Goal: Information Seeking & Learning: Find specific fact

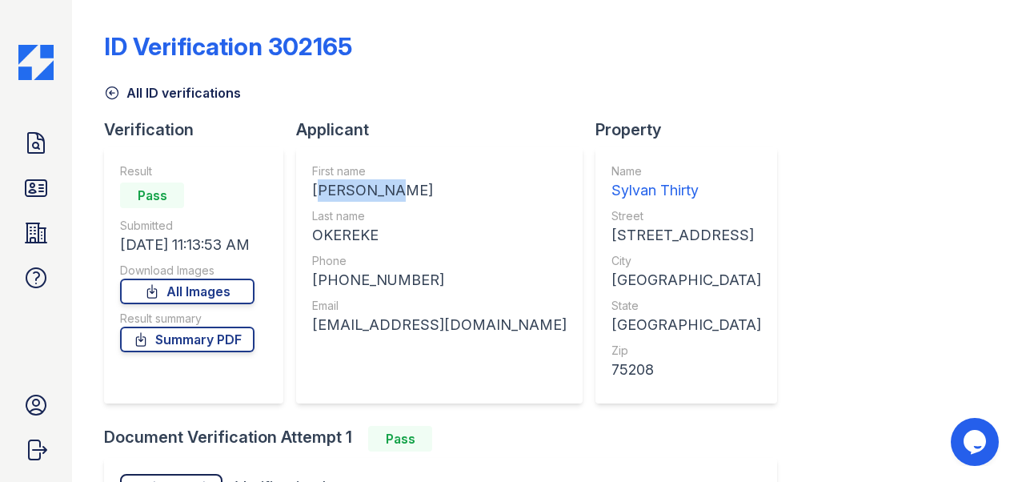
drag, startPoint x: 310, startPoint y: 187, endPoint x: 398, endPoint y: 186, distance: 87.2
click at [398, 186] on div "First name [PERSON_NAME] Last name [PERSON_NAME] Phone [PHONE_NUMBER] Email [EM…" at bounding box center [439, 275] width 286 height 256
drag, startPoint x: 390, startPoint y: 190, endPoint x: 368, endPoint y: 191, distance: 22.4
copy div "NNAEMEKA"
drag, startPoint x: 310, startPoint y: 234, endPoint x: 392, endPoint y: 234, distance: 81.6
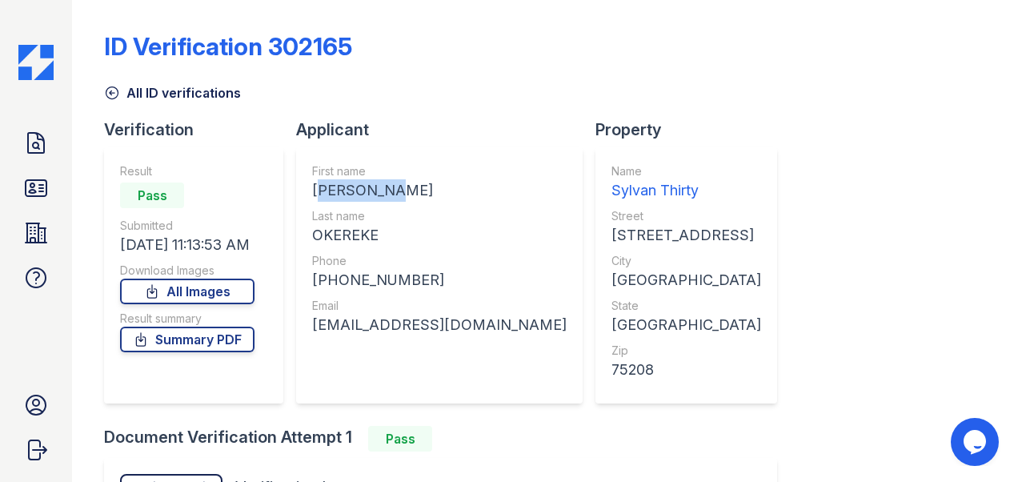
click at [392, 234] on div "First name [PERSON_NAME] Last name [PERSON_NAME] Phone [PHONE_NUMBER] Email [EM…" at bounding box center [439, 275] width 286 height 256
drag, startPoint x: 392, startPoint y: 234, endPoint x: 324, endPoint y: 229, distance: 68.2
copy div "OKEREKE"
drag, startPoint x: 327, startPoint y: 281, endPoint x: 442, endPoint y: 285, distance: 115.3
click at [442, 285] on div "[PHONE_NUMBER]" at bounding box center [439, 280] width 254 height 22
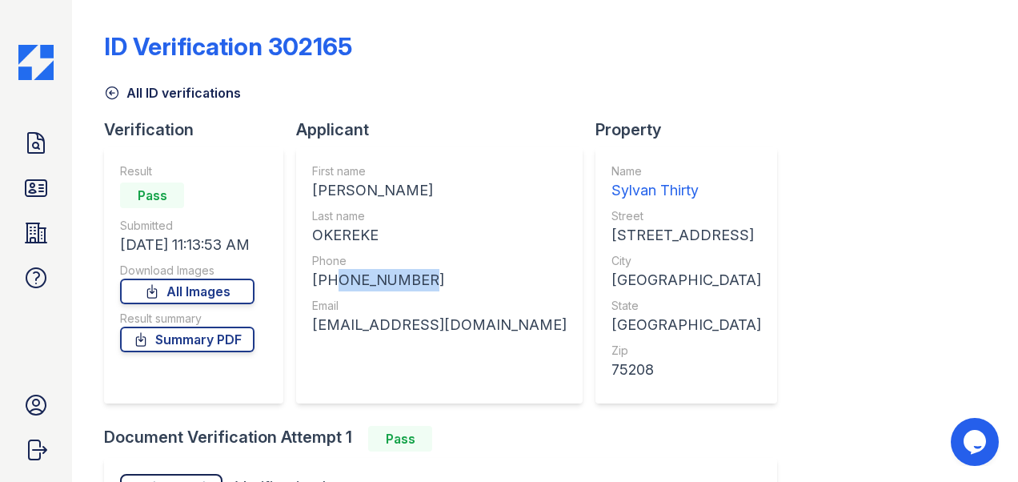
drag, startPoint x: 442, startPoint y: 285, endPoint x: 380, endPoint y: 278, distance: 62.7
copy div "8722355858"
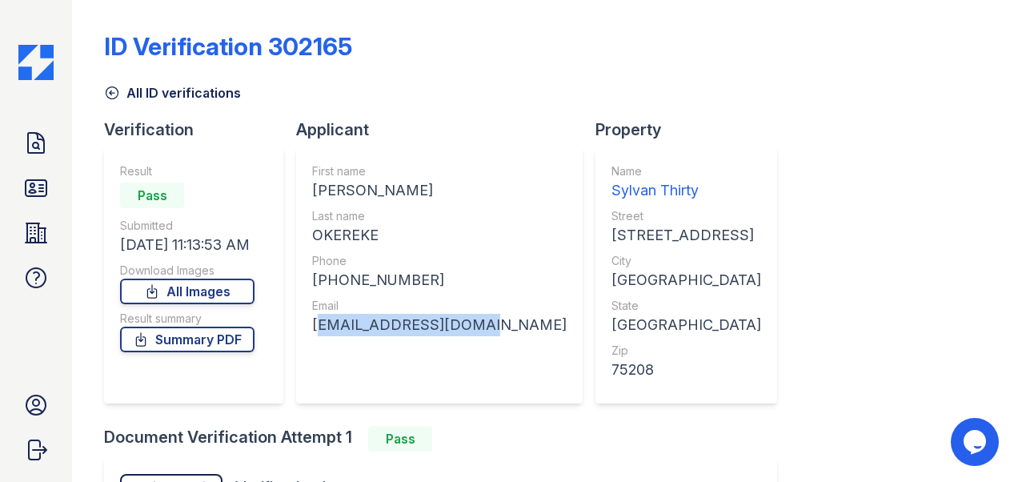
drag, startPoint x: 306, startPoint y: 326, endPoint x: 483, endPoint y: 338, distance: 177.2
click at [483, 338] on div "First name [PERSON_NAME] Last name [PERSON_NAME] Phone [PHONE_NUMBER] Email [EM…" at bounding box center [439, 275] width 286 height 256
drag, startPoint x: 483, startPoint y: 338, endPoint x: 379, endPoint y: 330, distance: 104.3
copy div "[EMAIL_ADDRESS][DOMAIN_NAME]"
